Goal: Task Accomplishment & Management: Use online tool/utility

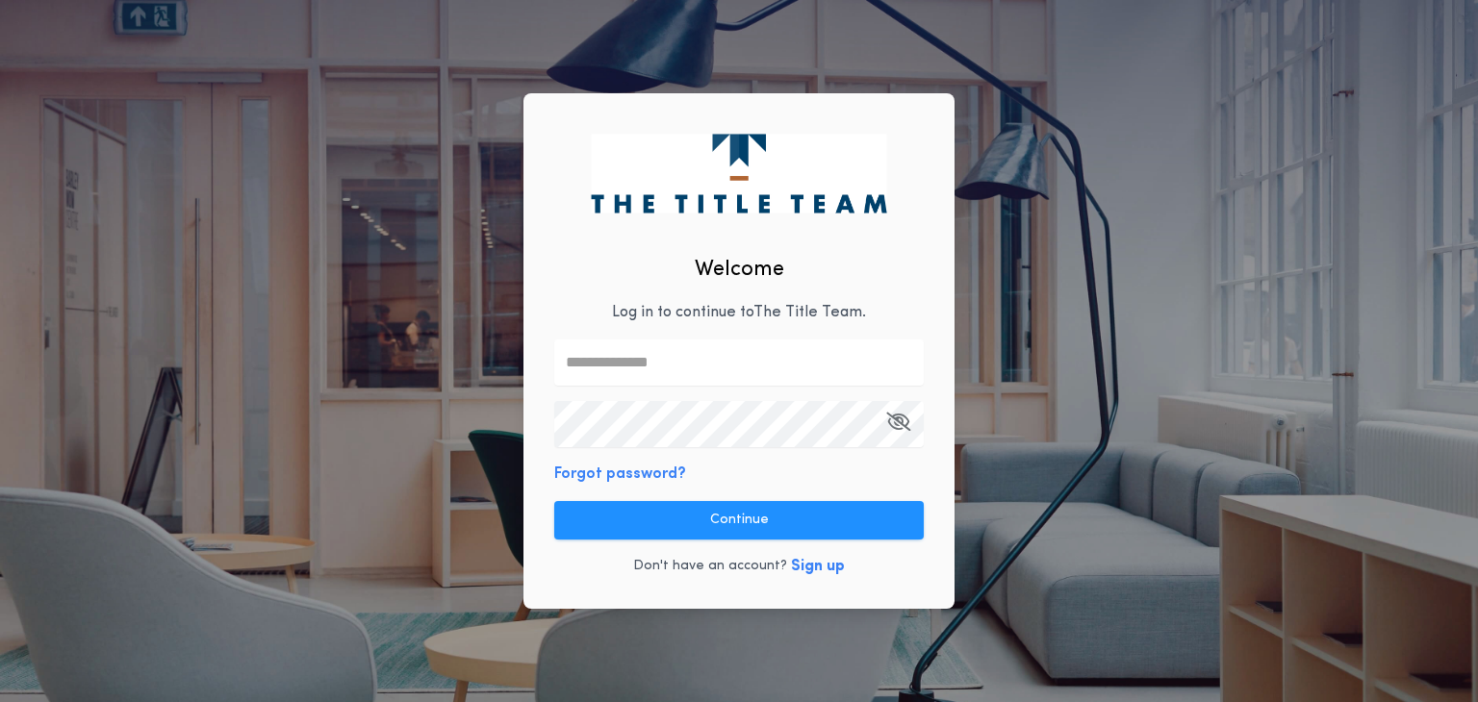
click at [646, 367] on input "text" at bounding box center [739, 363] width 370 height 46
type input "**********"
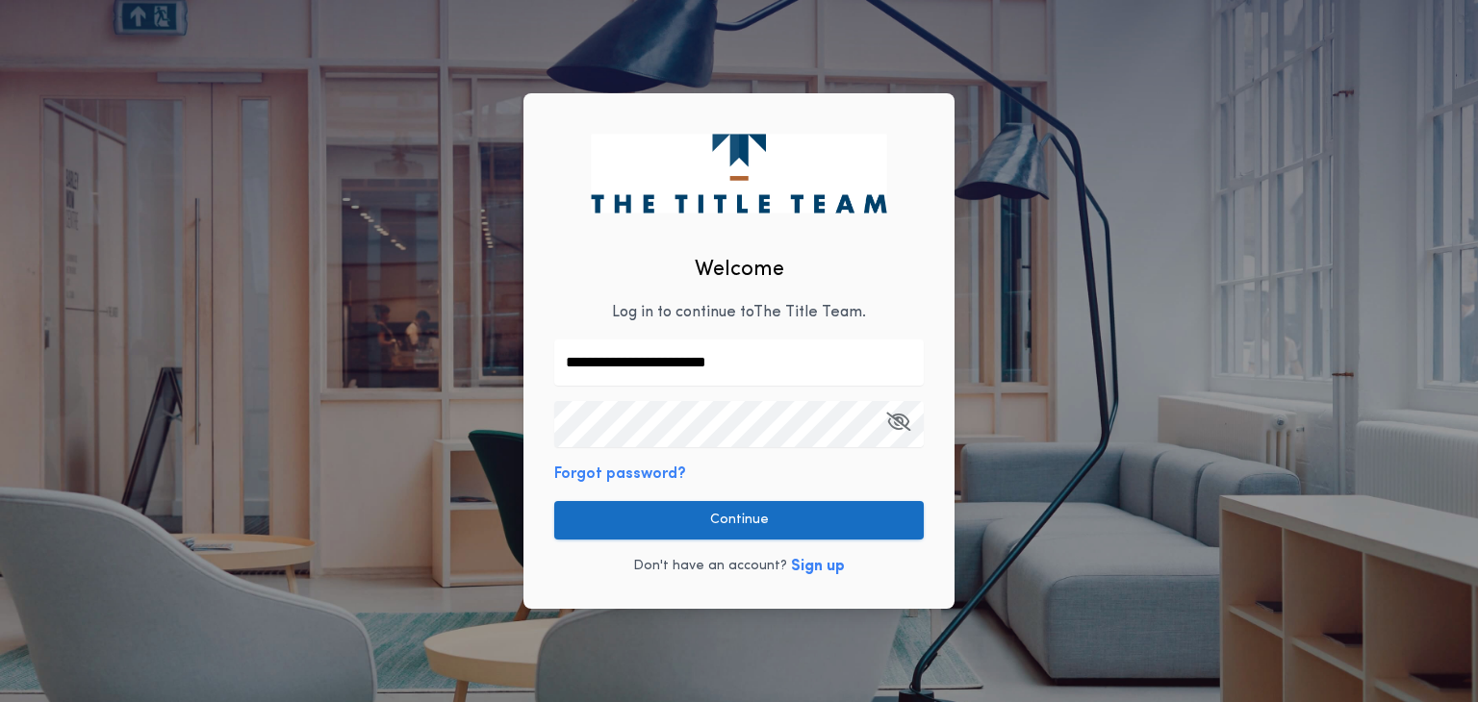
click at [733, 522] on button "Continue" at bounding box center [739, 520] width 370 height 38
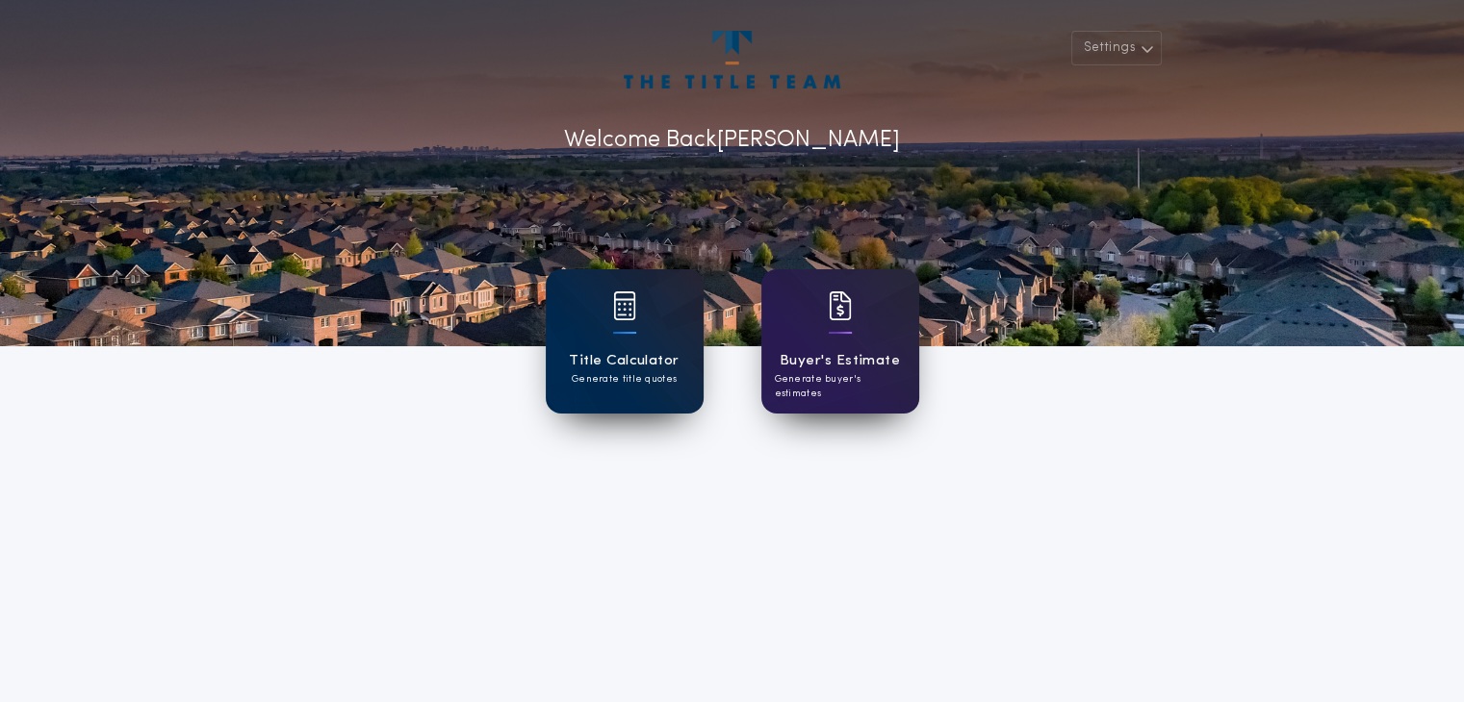
click at [636, 331] on div "Title Calculator Generate title quotes" at bounding box center [625, 341] width 158 height 144
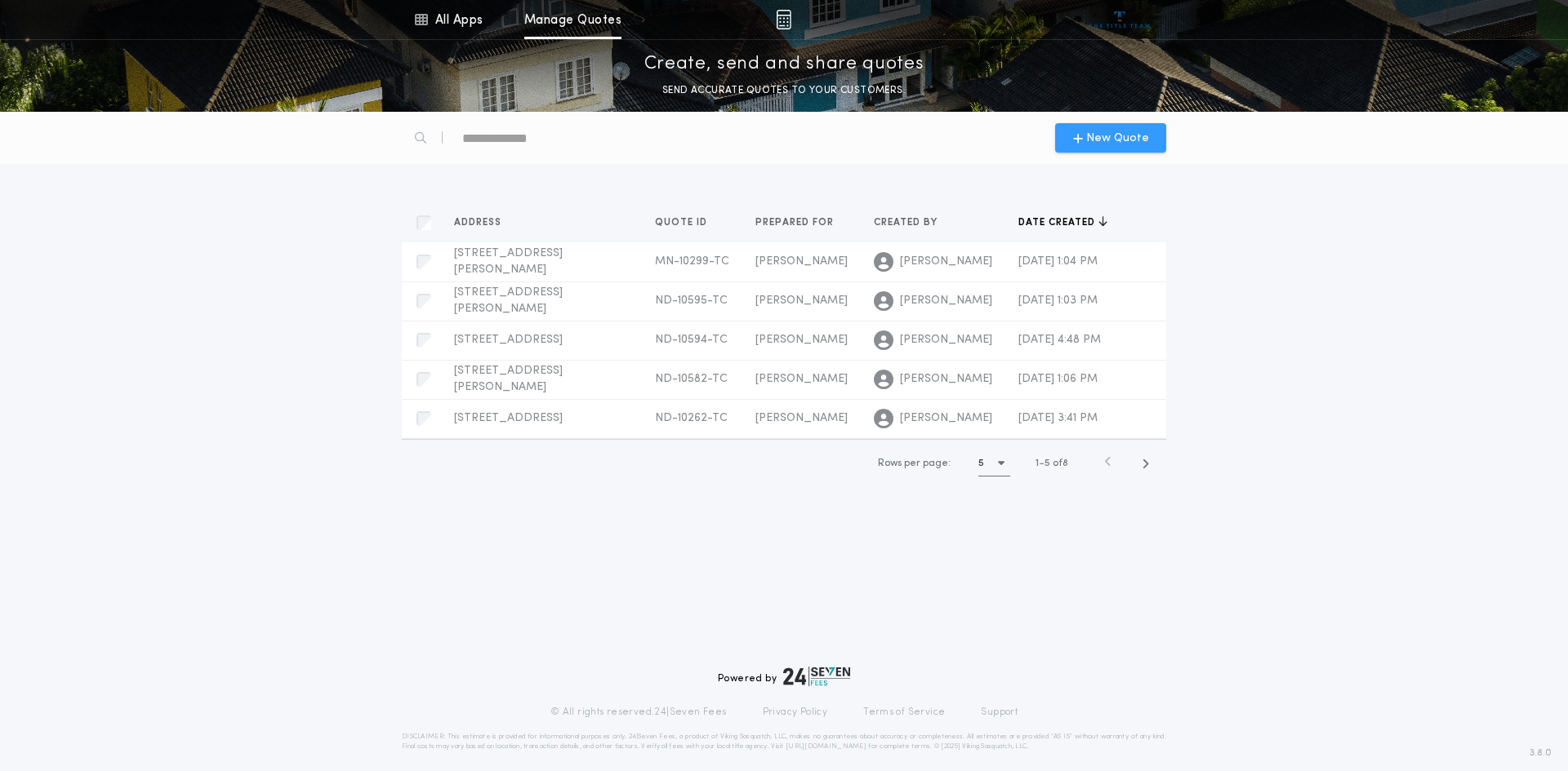
click at [1098, 138] on span "New Quote" at bounding box center [1117, 138] width 63 height 17
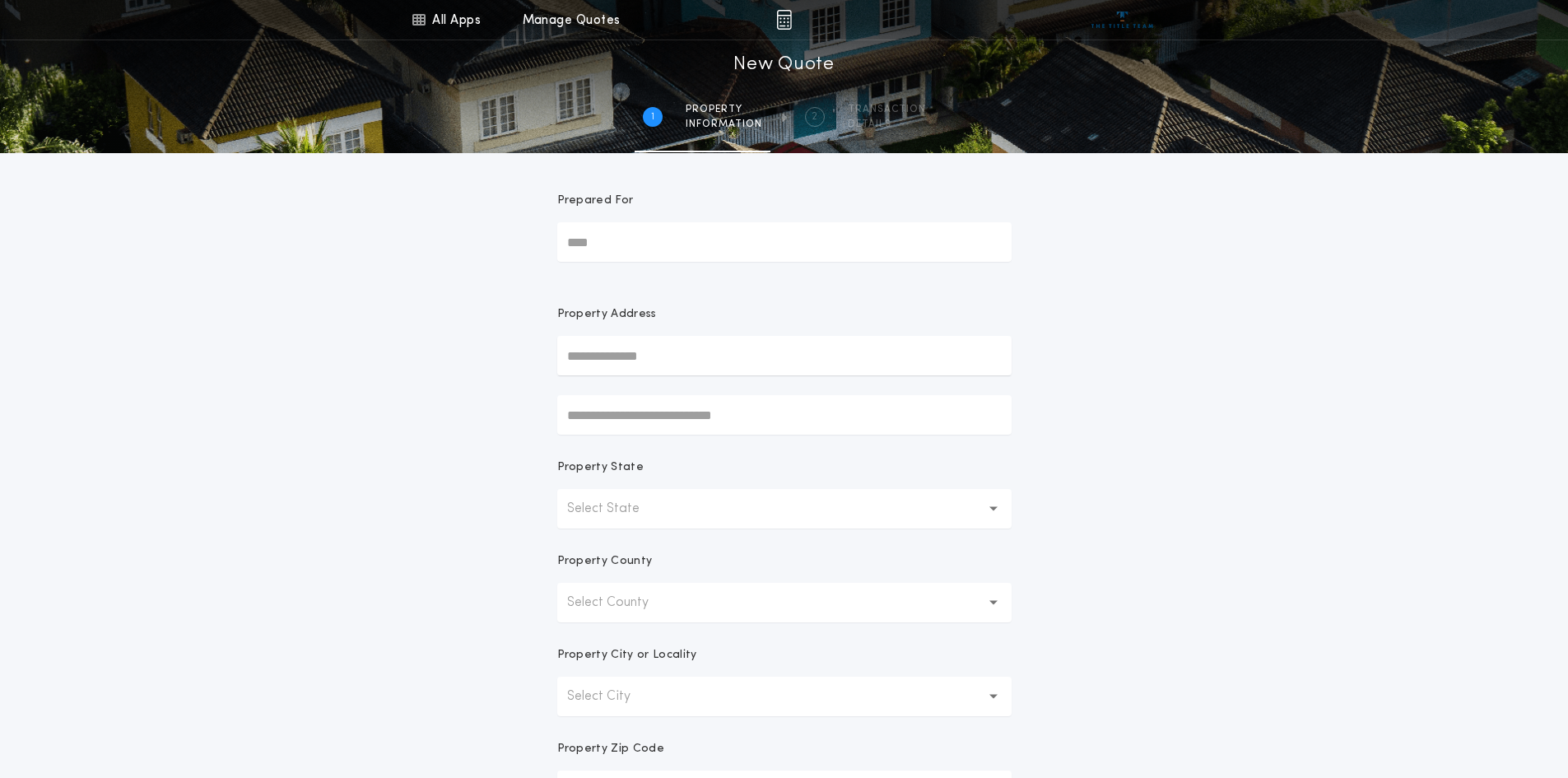
drag, startPoint x: 625, startPoint y: 246, endPoint x: 634, endPoint y: 232, distance: 16.6
click at [625, 246] on input "Prepared For" at bounding box center [784, 242] width 454 height 39
type input "**********"
click at [751, 392] on button "[STREET_ADDRESS][PERSON_NAME]" at bounding box center [784, 389] width 454 height 25
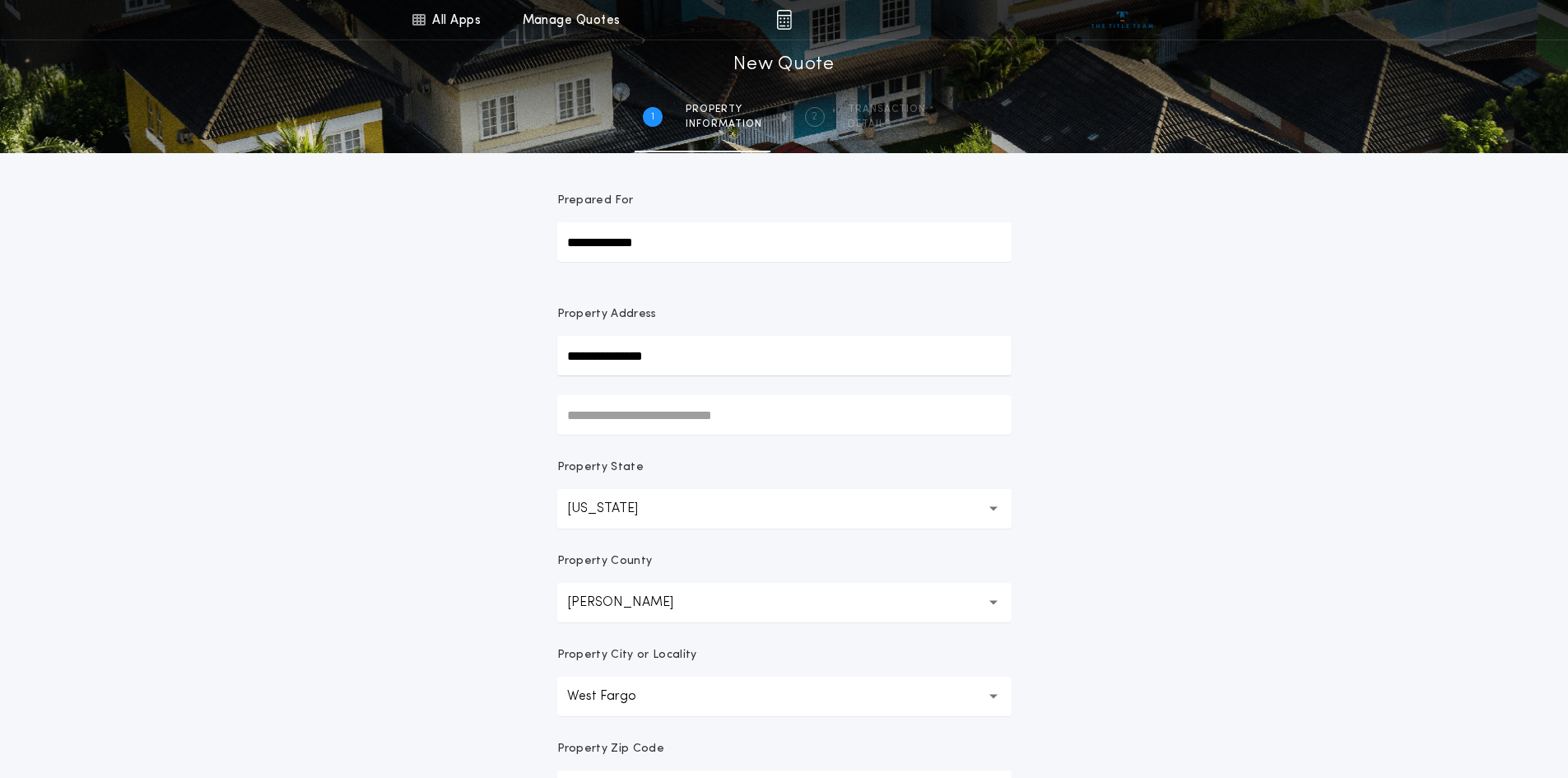
drag, startPoint x: 1237, startPoint y: 522, endPoint x: 1242, endPoint y: 531, distance: 10.3
click at [1240, 522] on div "**********" at bounding box center [784, 471] width 1568 height 941
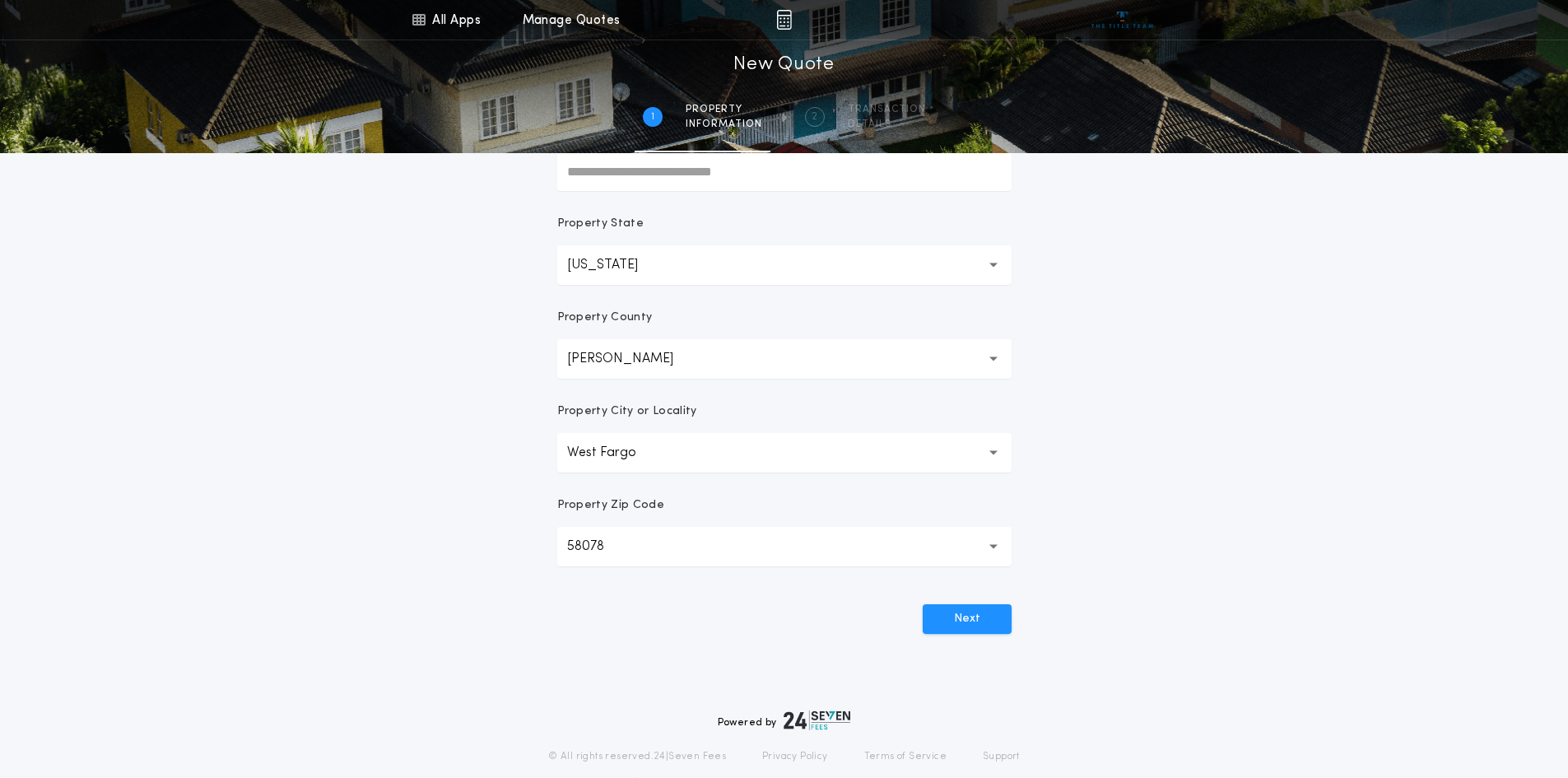
scroll to position [247, 0]
click at [971, 601] on button "Next" at bounding box center [967, 615] width 89 height 30
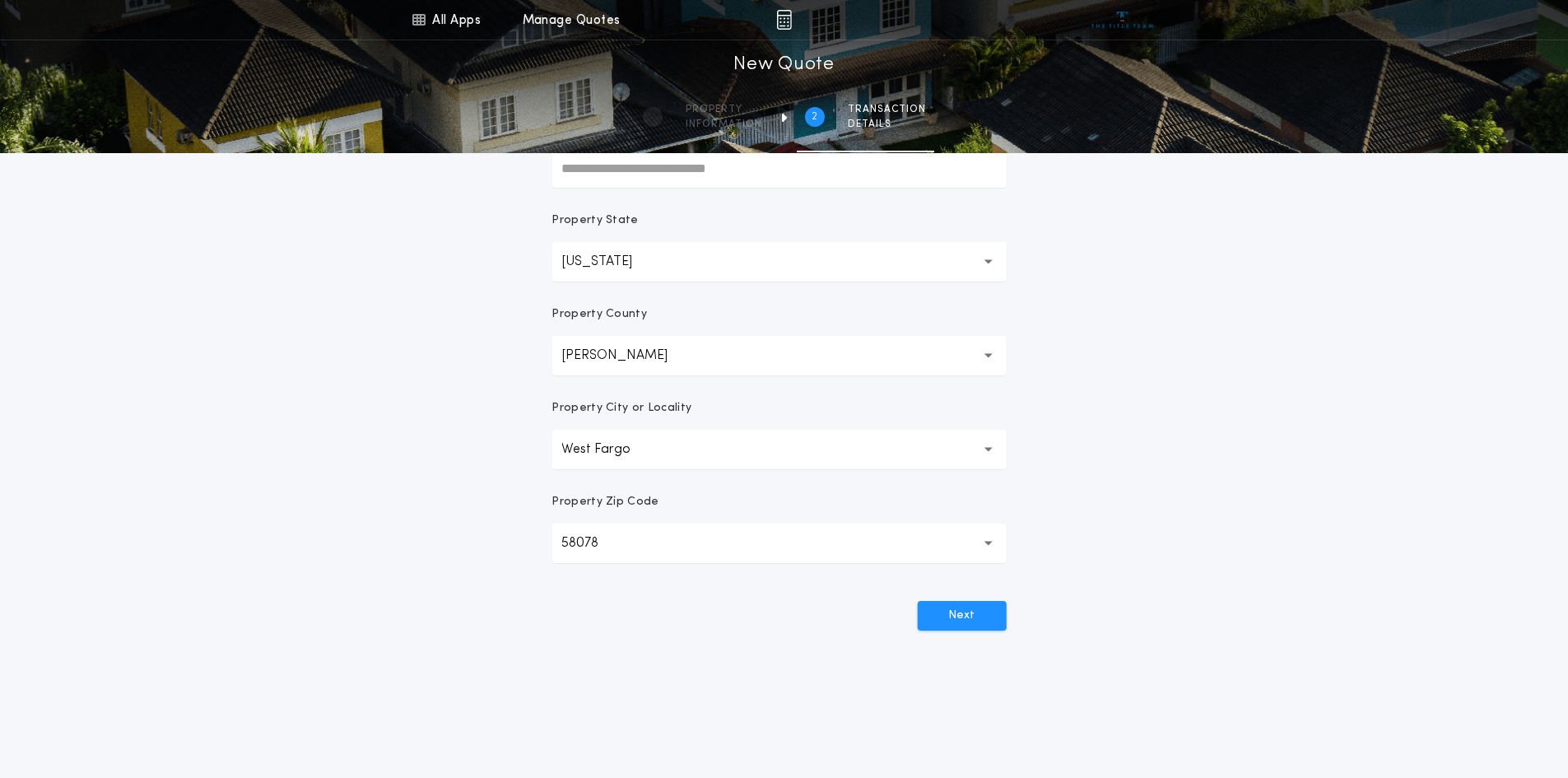
scroll to position [0, 0]
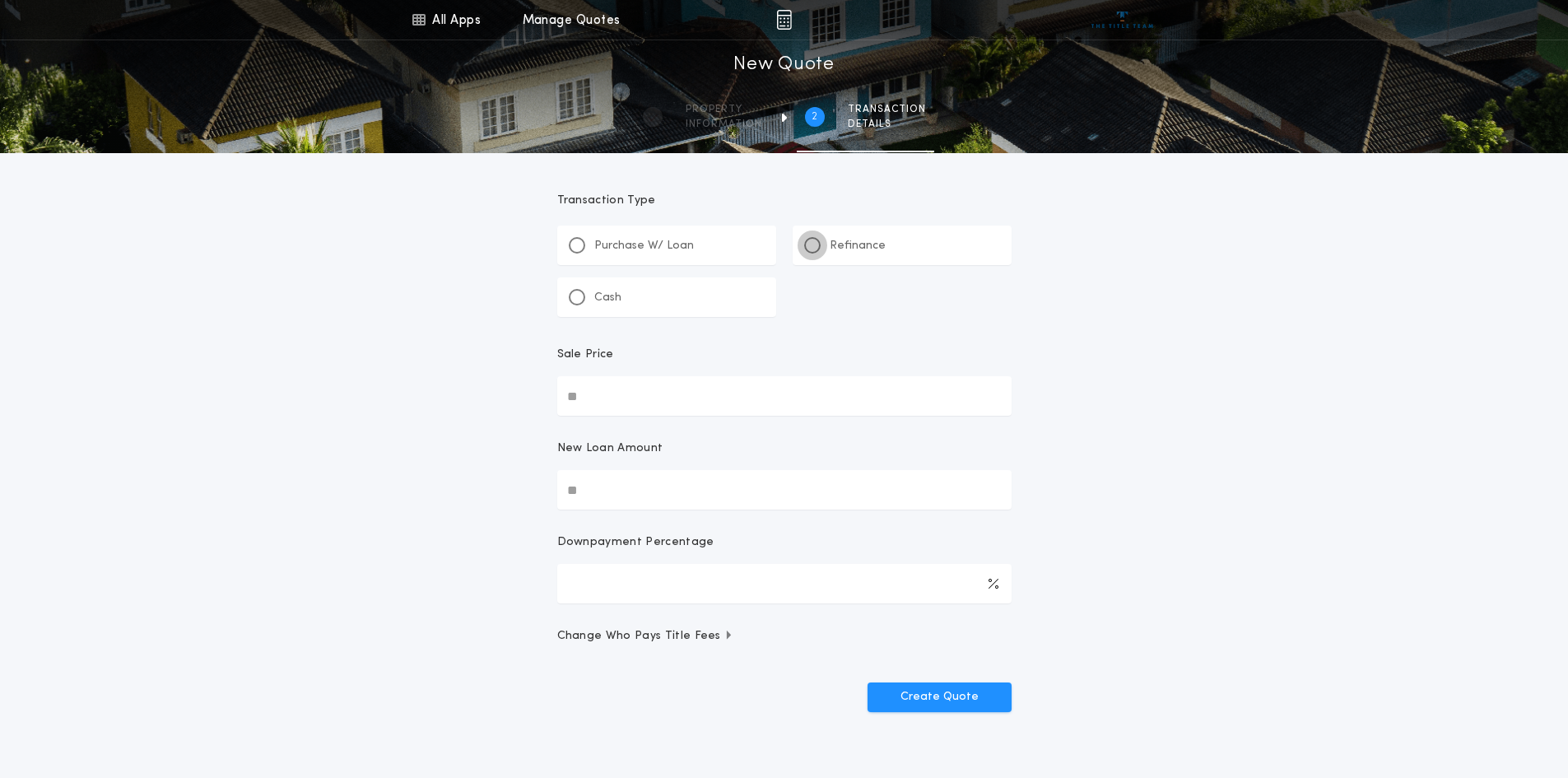
click at [813, 244] on div at bounding box center [813, 246] width 9 height 9
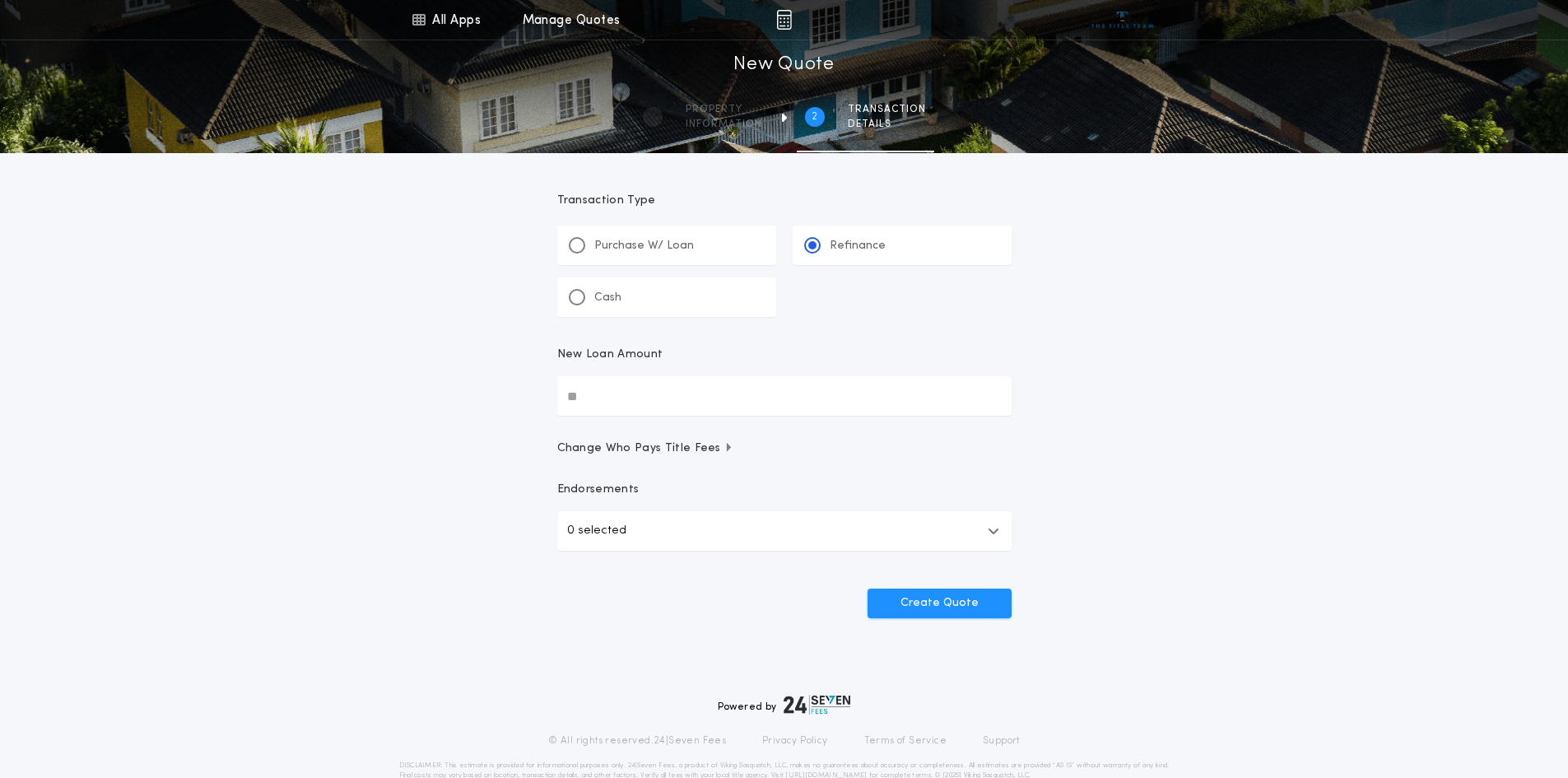
drag, startPoint x: 286, startPoint y: 451, endPoint x: 357, endPoint y: 448, distance: 71.1
click at [287, 451] on div "All Apps Title Calculator Buyer's Estimate Menu All Apps Manage Quotes 2 /2 New…" at bounding box center [784, 341] width 1568 height 682
click at [615, 397] on input "New Loan Amount" at bounding box center [784, 396] width 454 height 39
type input "********"
click at [1197, 481] on div "All Apps Title Calculator Buyer's Estimate Menu All Apps Manage Quotes 2 /2 New…" at bounding box center [784, 341] width 1568 height 682
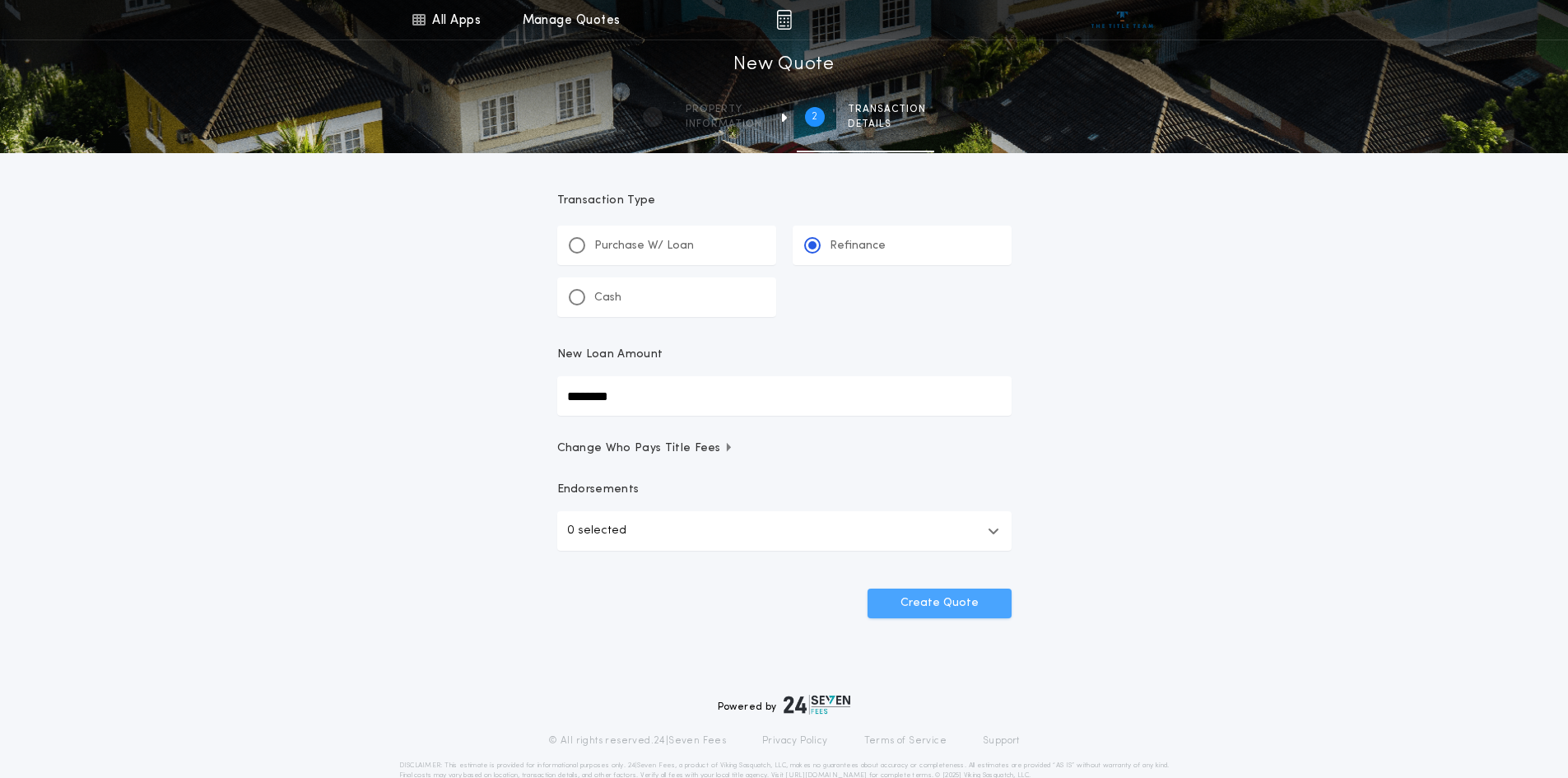
click at [942, 598] on button "Create Quote" at bounding box center [939, 603] width 144 height 30
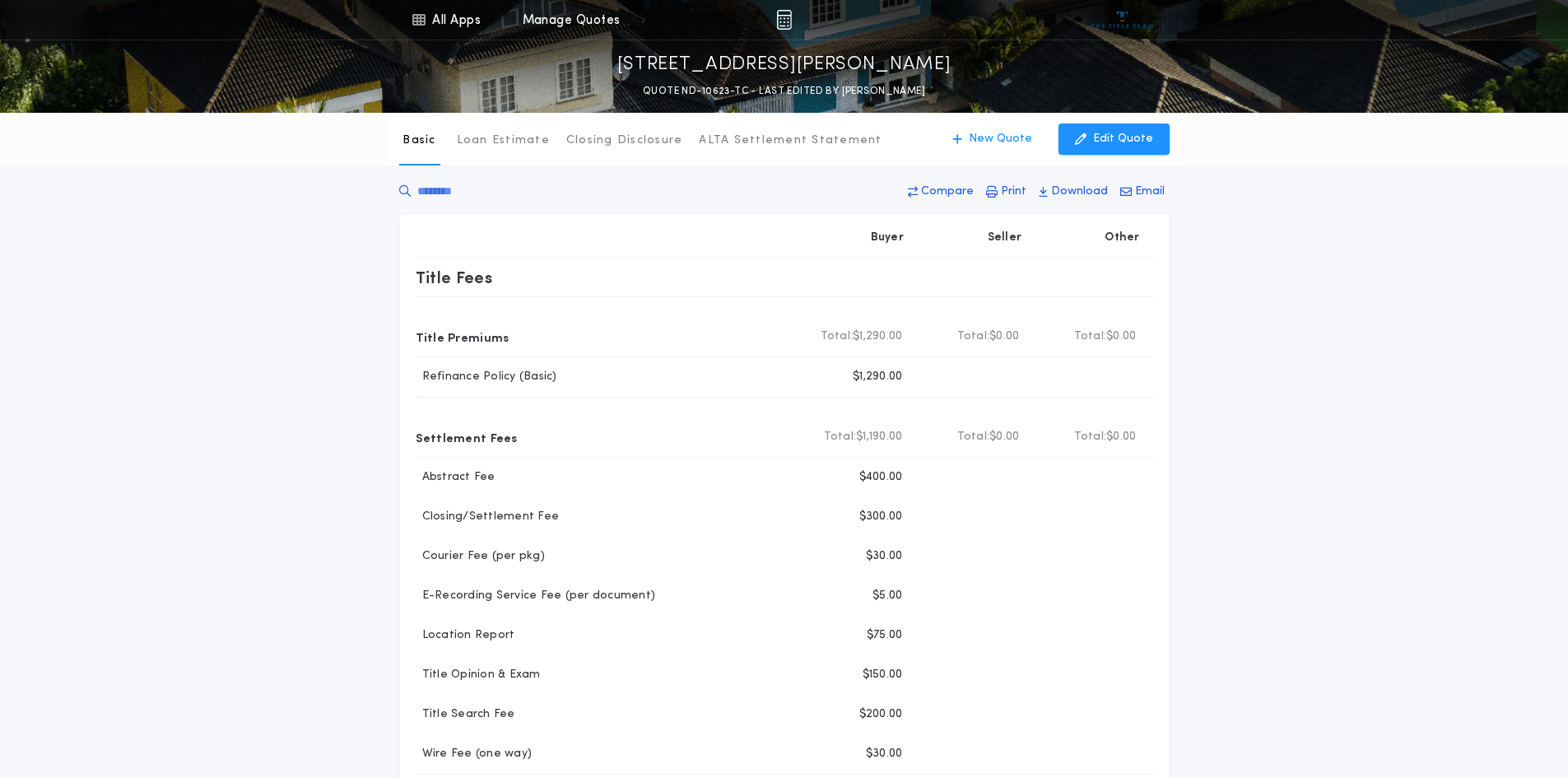
click at [1263, 442] on div "Basic Loan Estimate Closing Disclosure ALTA Settlement Statement Basic New Quot…" at bounding box center [784, 605] width 1568 height 984
click at [1263, 426] on div "Basic Loan Estimate Closing Disclosure ALTA Settlement Statement Basic New Quot…" at bounding box center [784, 605] width 1568 height 984
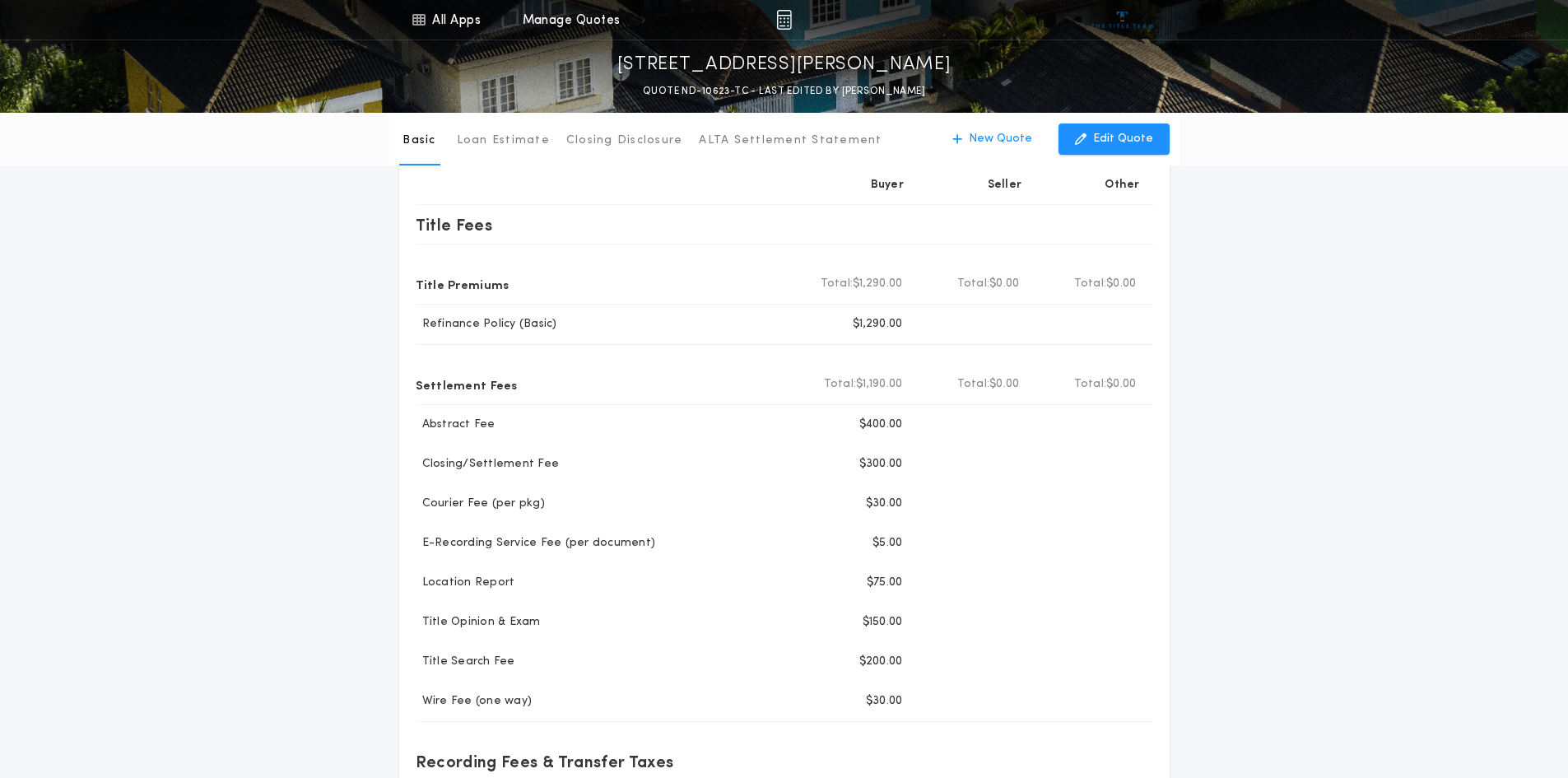
scroll to position [82, 0]
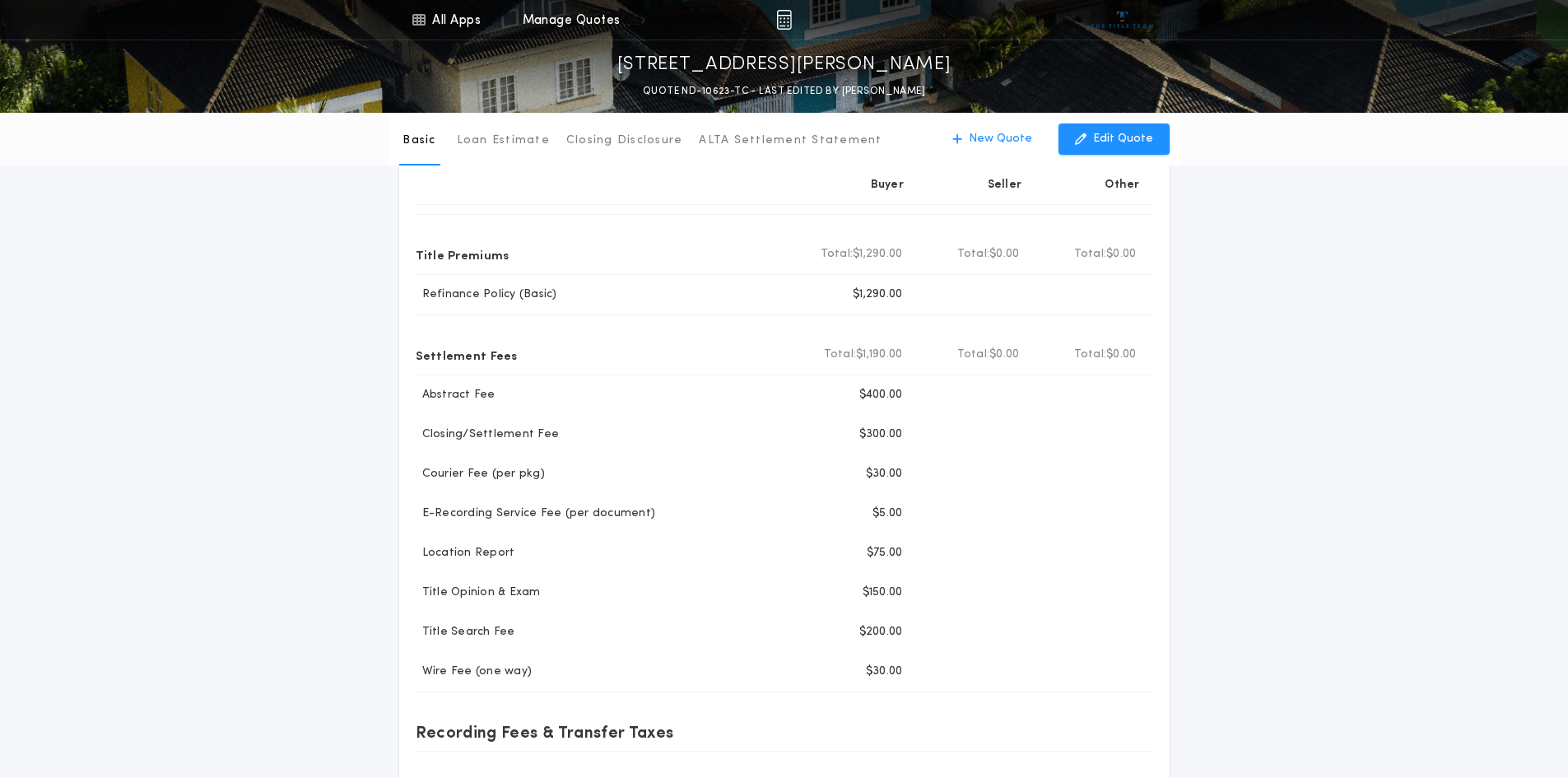
click at [1263, 442] on div "Basic Loan Estimate Closing Disclosure ALTA Settlement Statement Basic New Quot…" at bounding box center [784, 523] width 1568 height 984
click at [1263, 459] on div "Basic Loan Estimate Closing Disclosure ALTA Settlement Statement Basic New Quot…" at bounding box center [784, 523] width 1568 height 984
click at [1263, 448] on div "Basic Loan Estimate Closing Disclosure ALTA Settlement Statement Basic New Quot…" at bounding box center [784, 523] width 1568 height 984
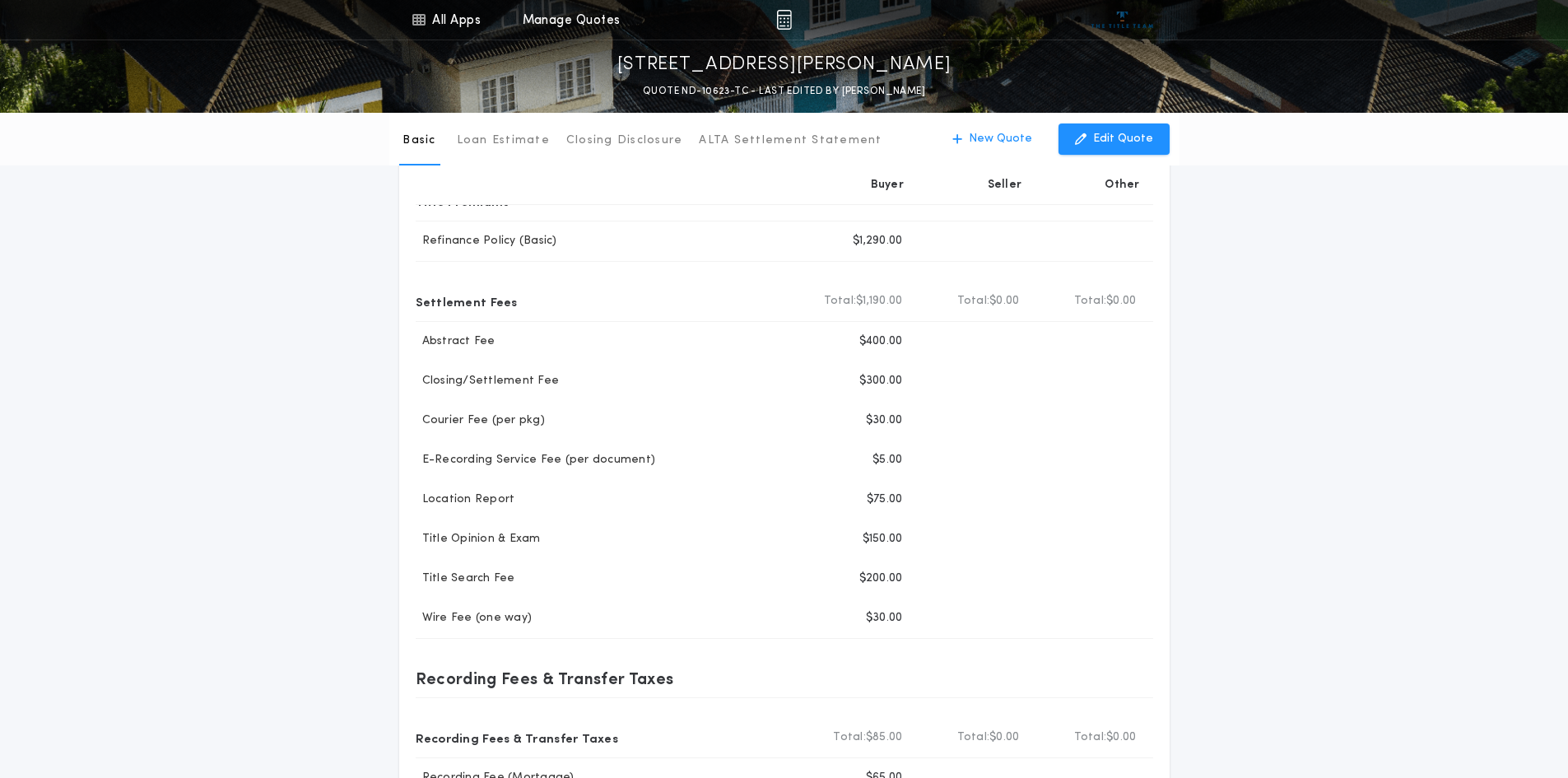
scroll to position [164, 0]
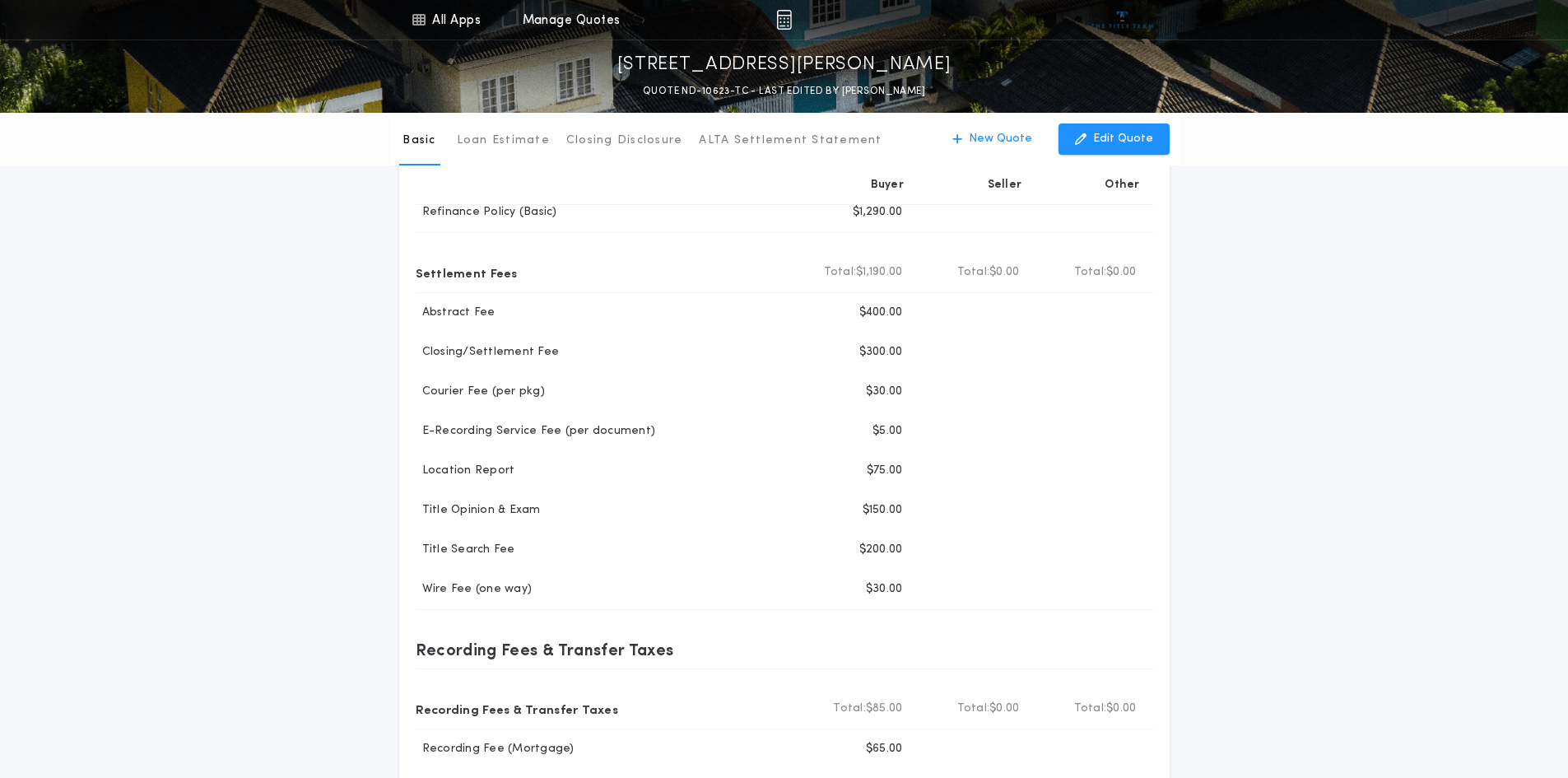
drag, startPoint x: 1346, startPoint y: 400, endPoint x: 1370, endPoint y: 401, distance: 24.0
click at [1263, 401] on div "Basic Loan Estimate Closing Disclosure ALTA Settlement Statement Basic New Quot…" at bounding box center [784, 440] width 1568 height 984
click at [1263, 513] on div "Basic Loan Estimate Closing Disclosure ALTA Settlement Statement Basic New Quot…" at bounding box center [784, 440] width 1568 height 984
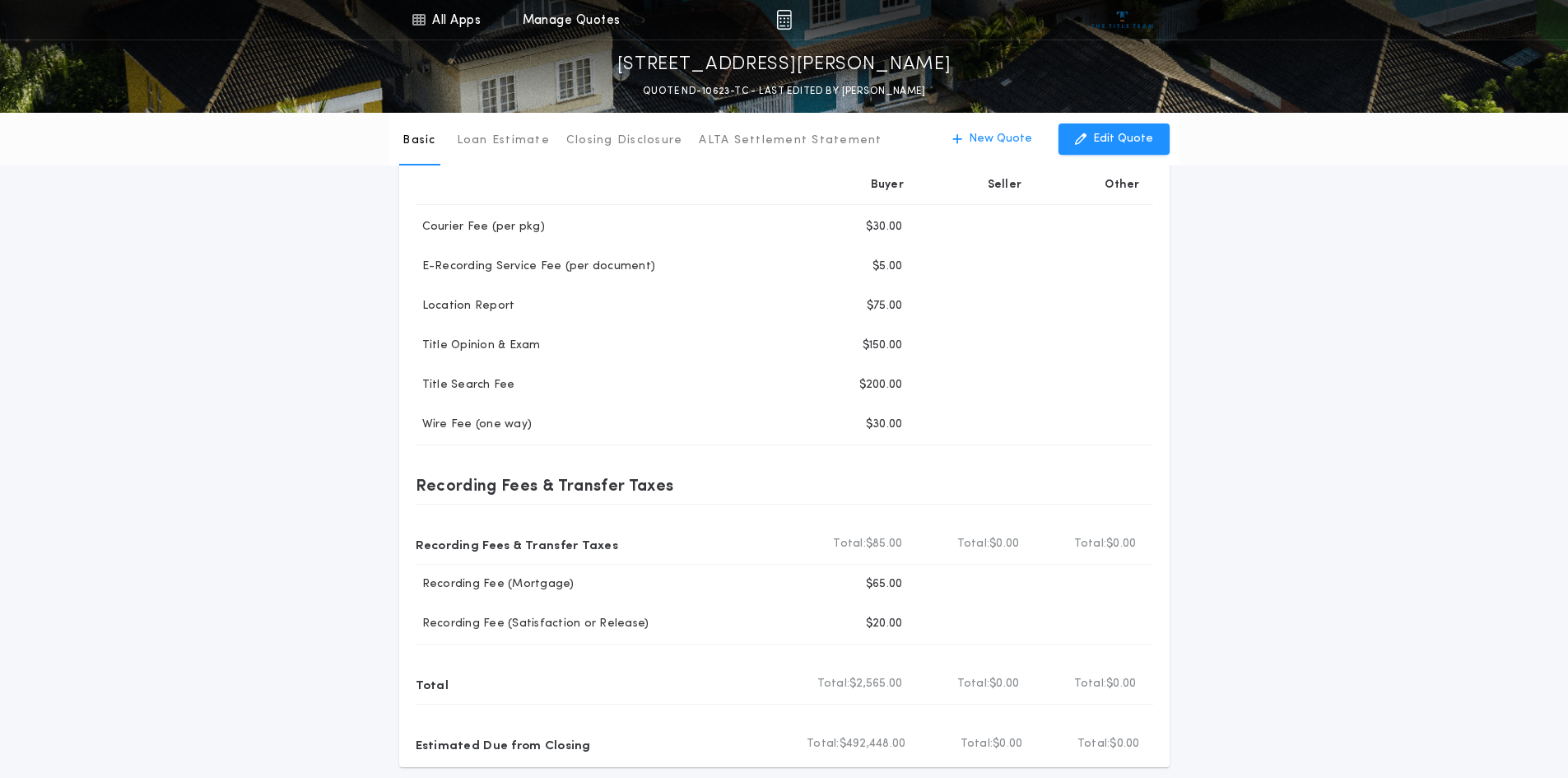
scroll to position [412, 0]
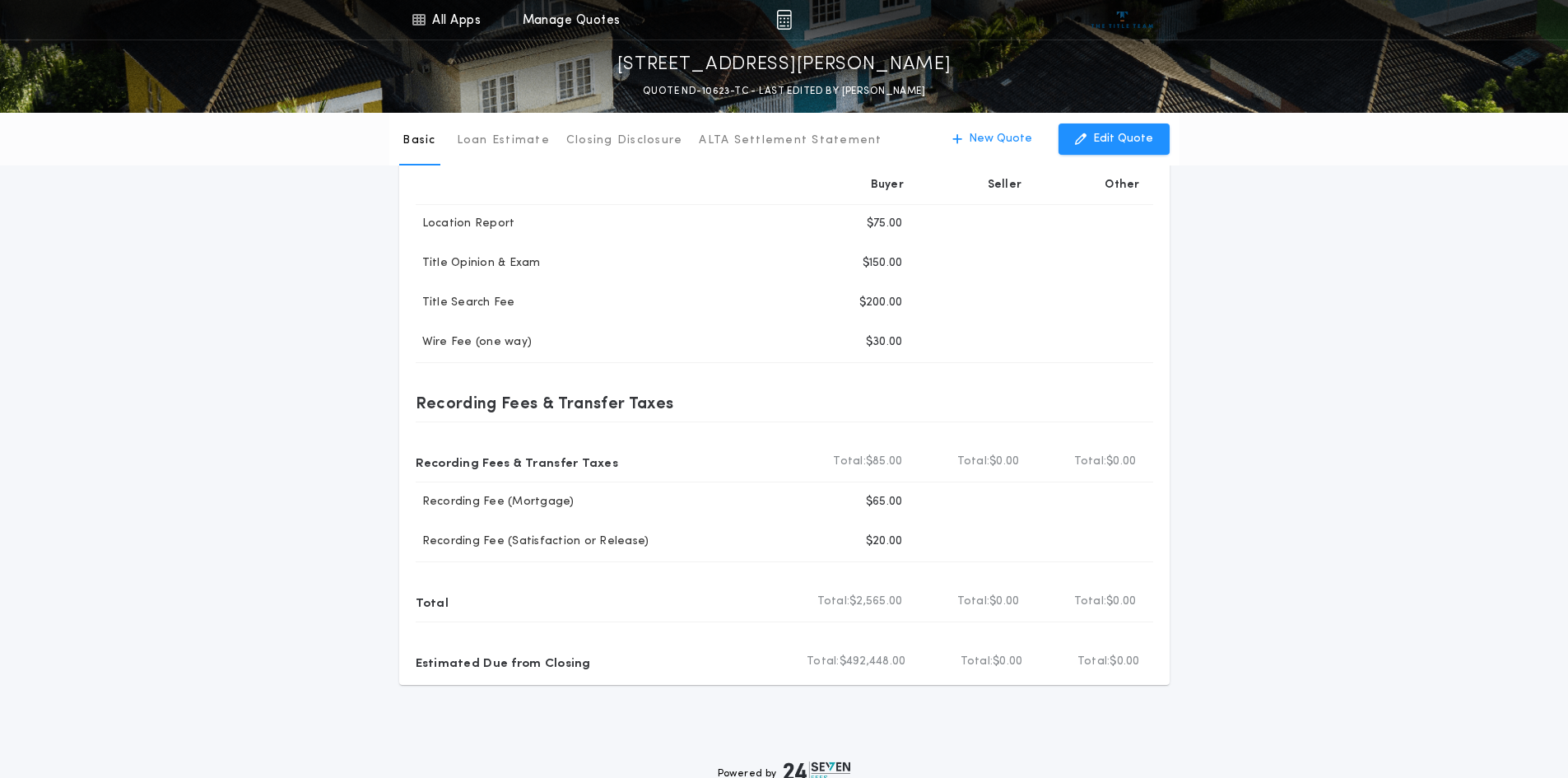
drag, startPoint x: 1334, startPoint y: 496, endPoint x: 1346, endPoint y: 514, distance: 21.6
click at [1263, 496] on div "Basic Loan Estimate Closing Disclosure ALTA Settlement Statement Basic New Quot…" at bounding box center [784, 193] width 1568 height 984
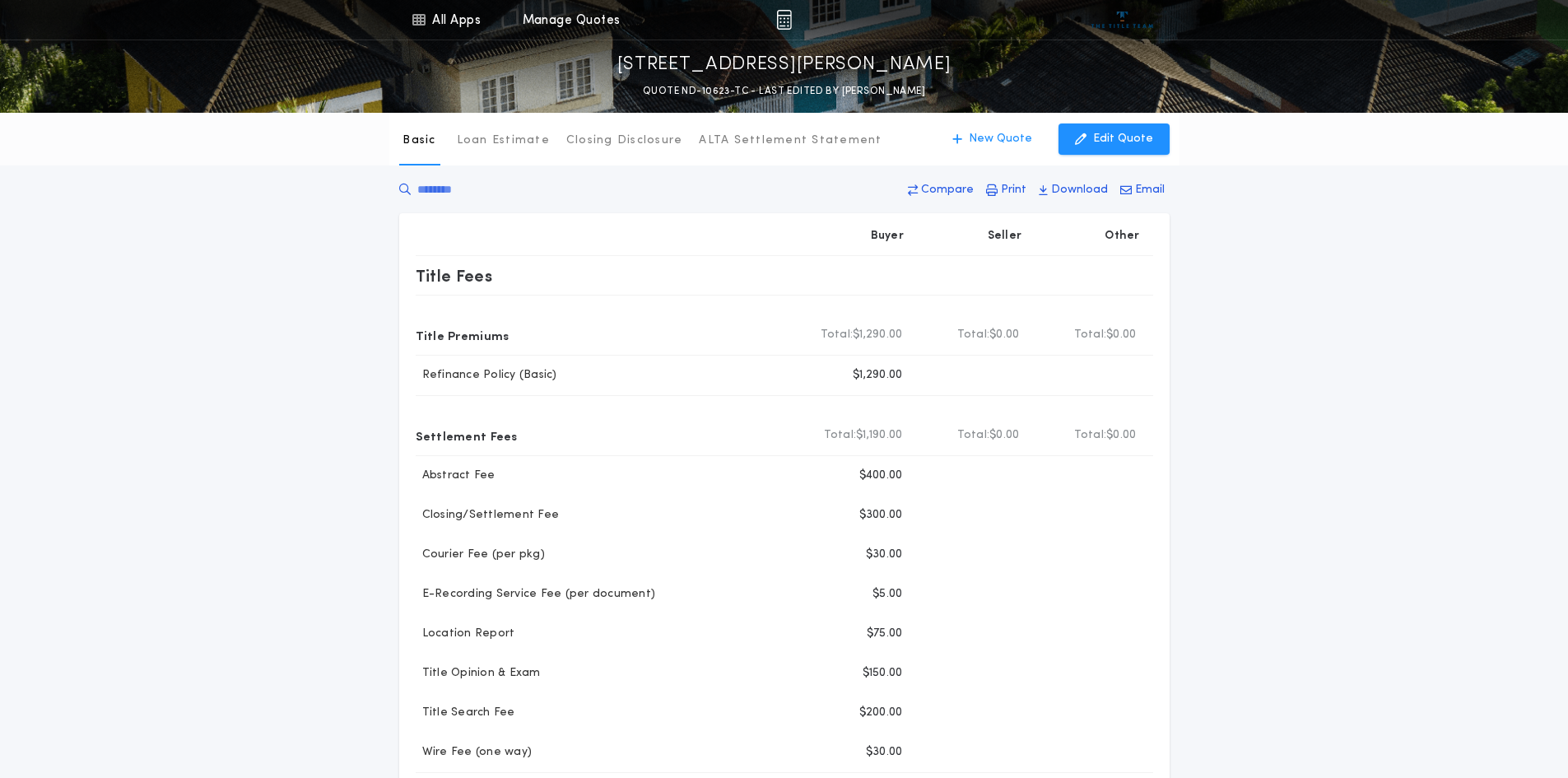
scroll to position [0, 0]
click at [1263, 491] on div "Basic Loan Estimate Closing Disclosure ALTA Settlement Statement Basic New Quot…" at bounding box center [784, 605] width 1568 height 984
click at [167, 442] on div "Basic Loan Estimate Closing Disclosure ALTA Settlement Statement Basic New Quot…" at bounding box center [784, 605] width 1568 height 984
click at [1016, 189] on p "Print" at bounding box center [1014, 192] width 26 height 16
click at [1072, 190] on p "Download" at bounding box center [1080, 192] width 56 height 16
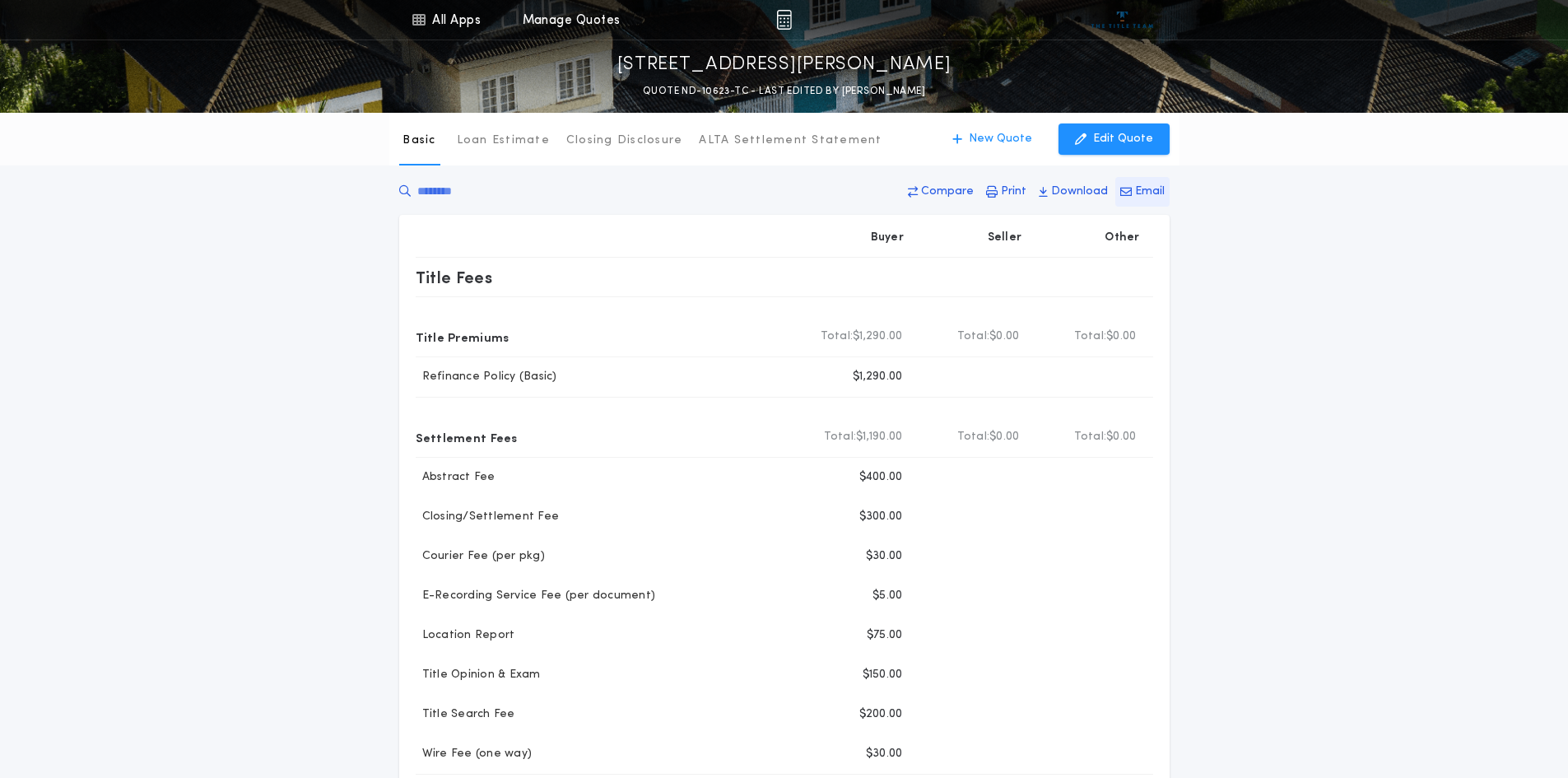
click at [1151, 188] on p "Email" at bounding box center [1150, 192] width 30 height 16
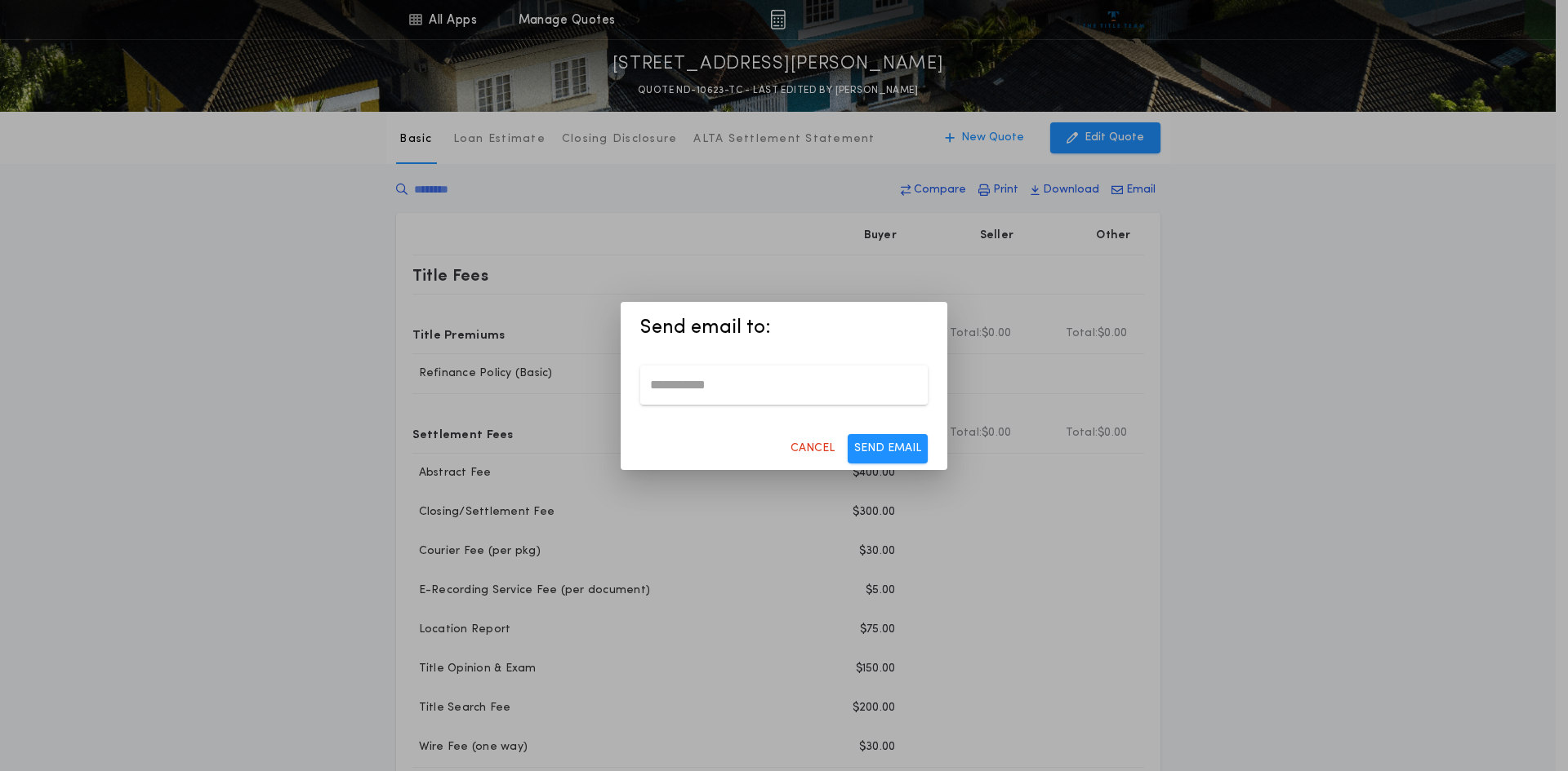
click at [742, 388] on input "email" at bounding box center [783, 385] width 288 height 39
type input "**********"
click at [877, 453] on button "SEND EMAIL" at bounding box center [888, 449] width 80 height 30
